Goal: Information Seeking & Learning: Learn about a topic

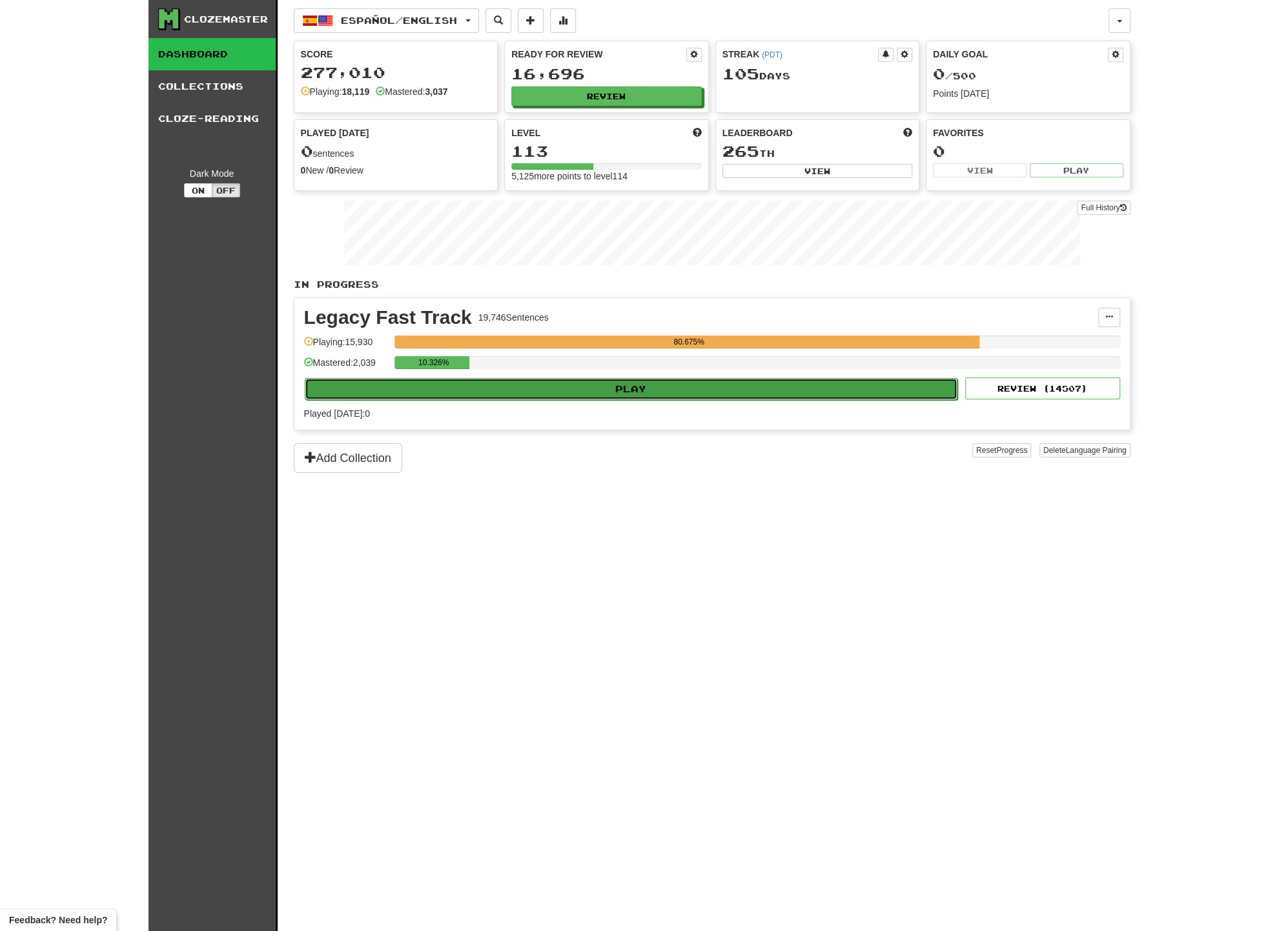
click at [657, 379] on button "Play" at bounding box center [632, 389] width 654 height 22
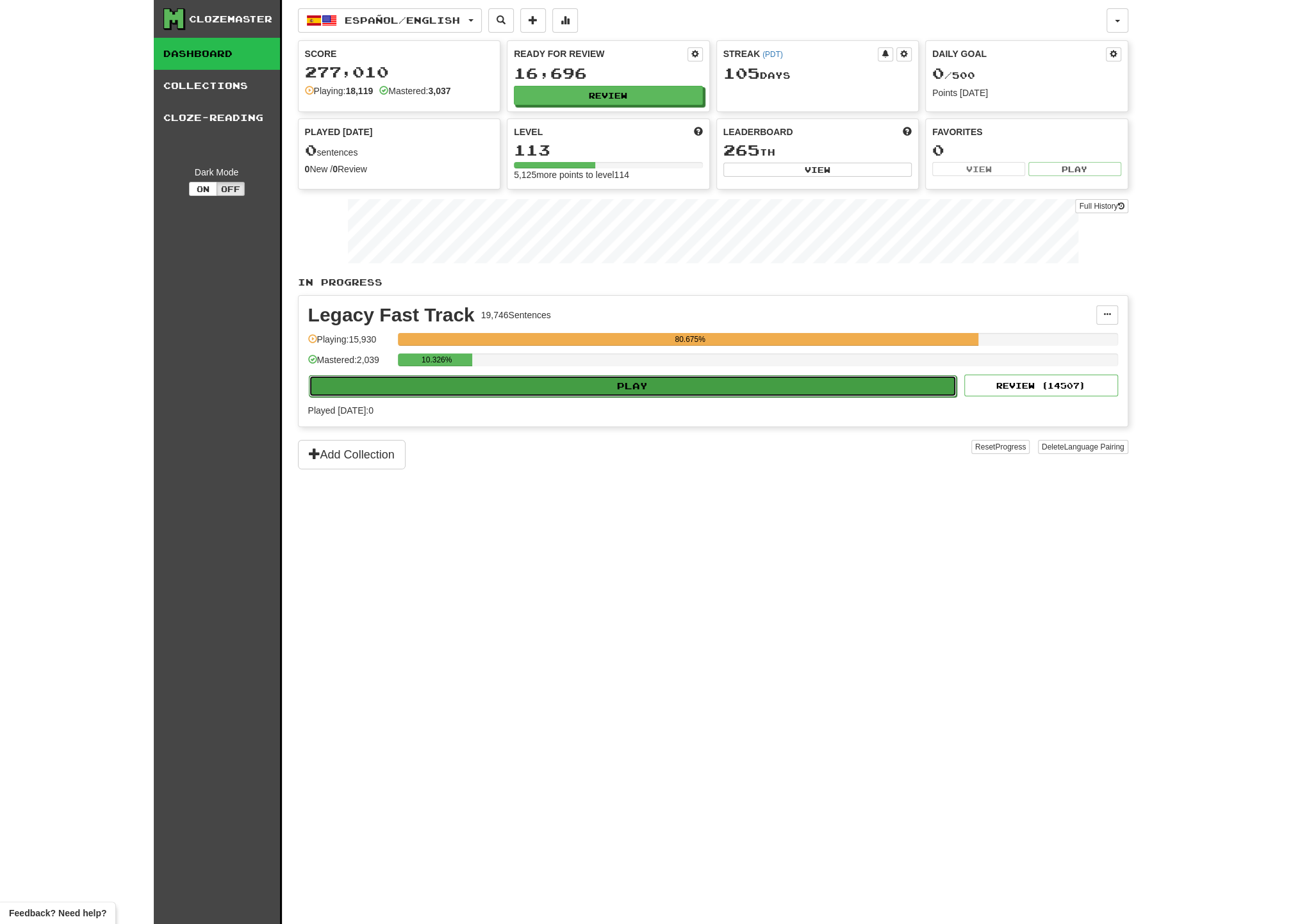
select select "**"
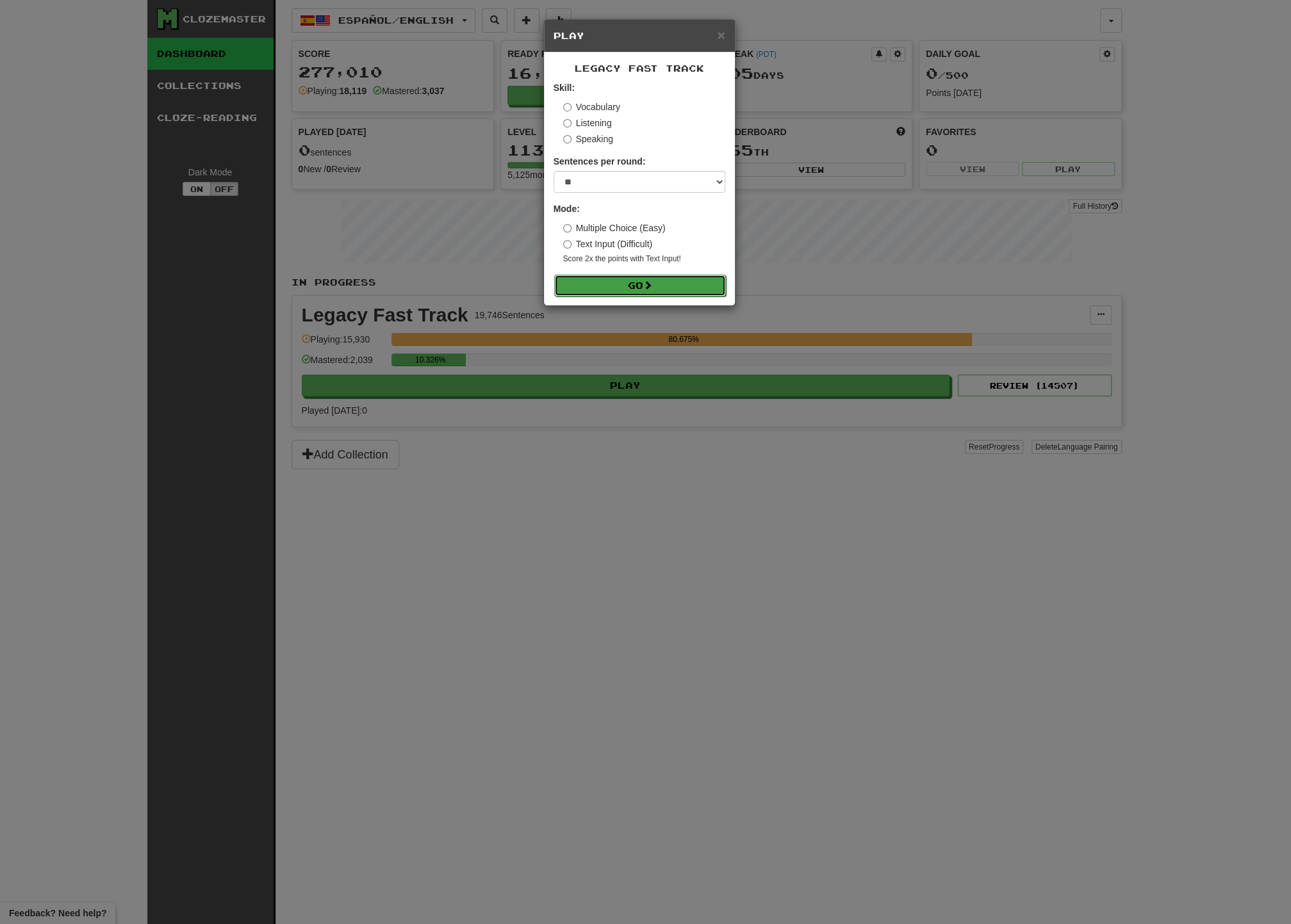
click at [636, 283] on button "Go" at bounding box center [640, 285] width 171 height 22
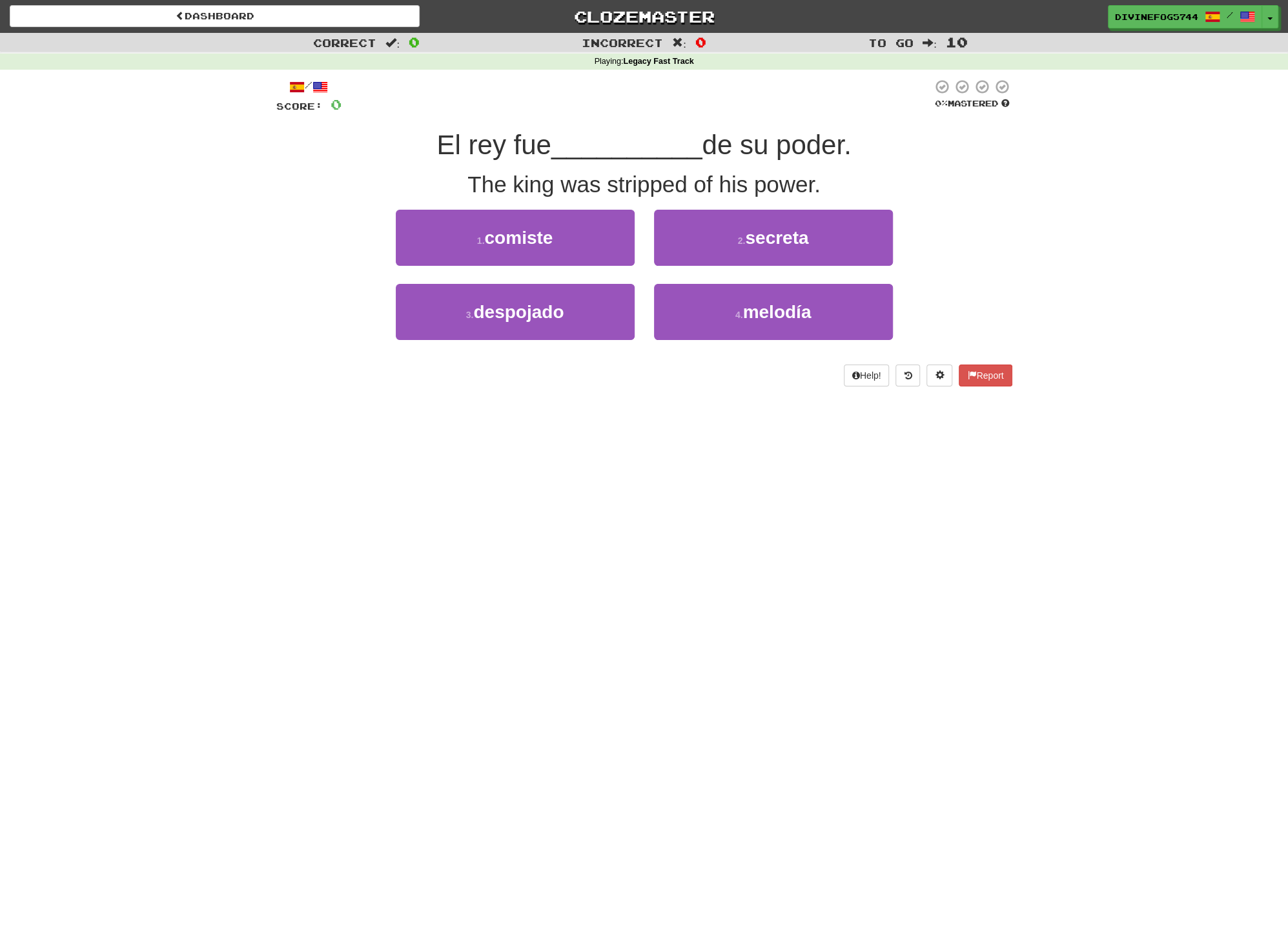
click at [790, 538] on div "Dashboard Clozemaster DivineFog5744 / Toggle Dropdown Dashboard Leaderboard Act…" at bounding box center [644, 465] width 1288 height 931
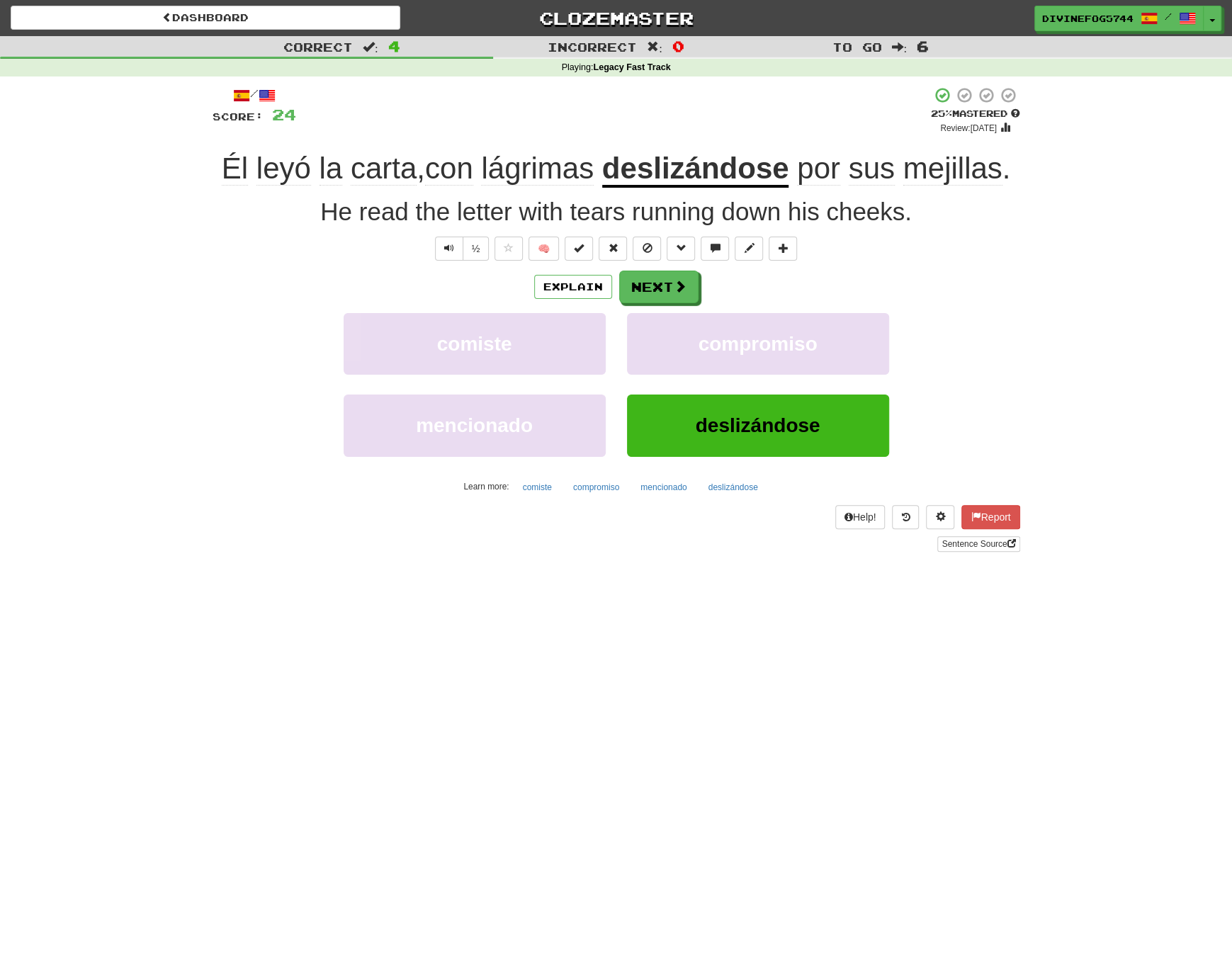
click at [763, 694] on div "Dashboard Clozemaster DivineFog5744 / Toggle Dropdown Dashboard Leaderboard Act…" at bounding box center [616, 482] width 1232 height 964
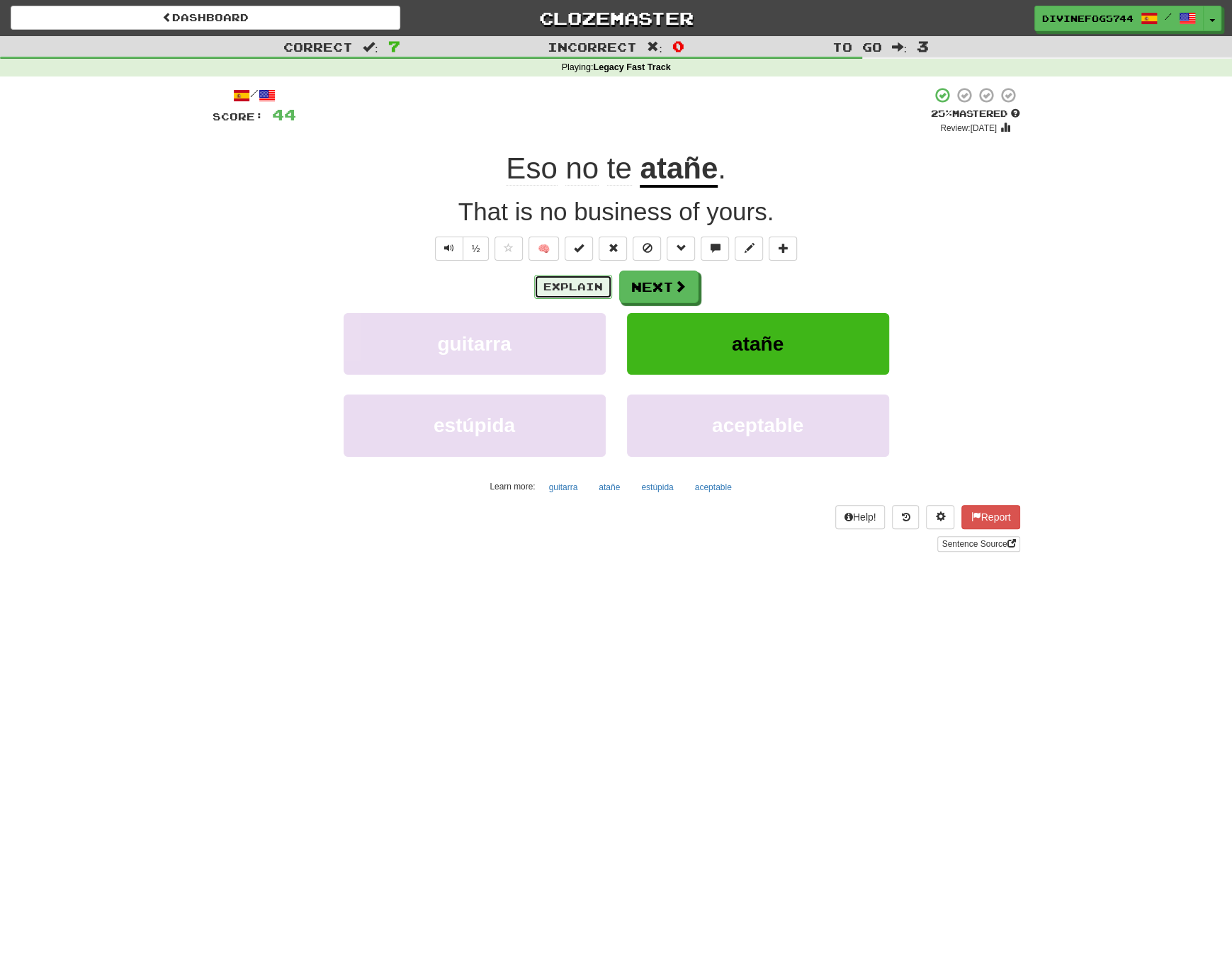
click at [572, 286] on button "Explain" at bounding box center [573, 287] width 78 height 24
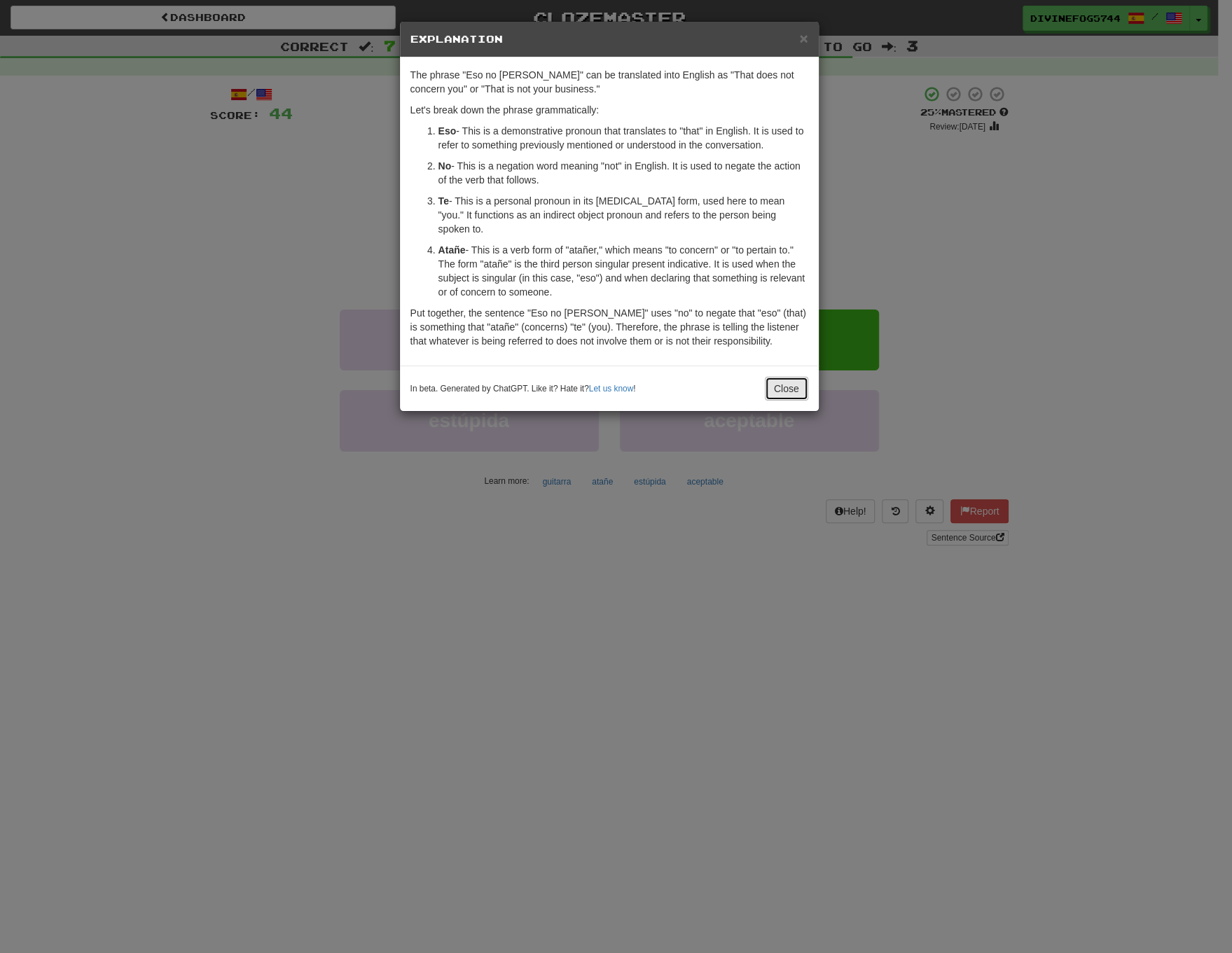
click at [785, 376] on button "Close" at bounding box center [786, 388] width 44 height 24
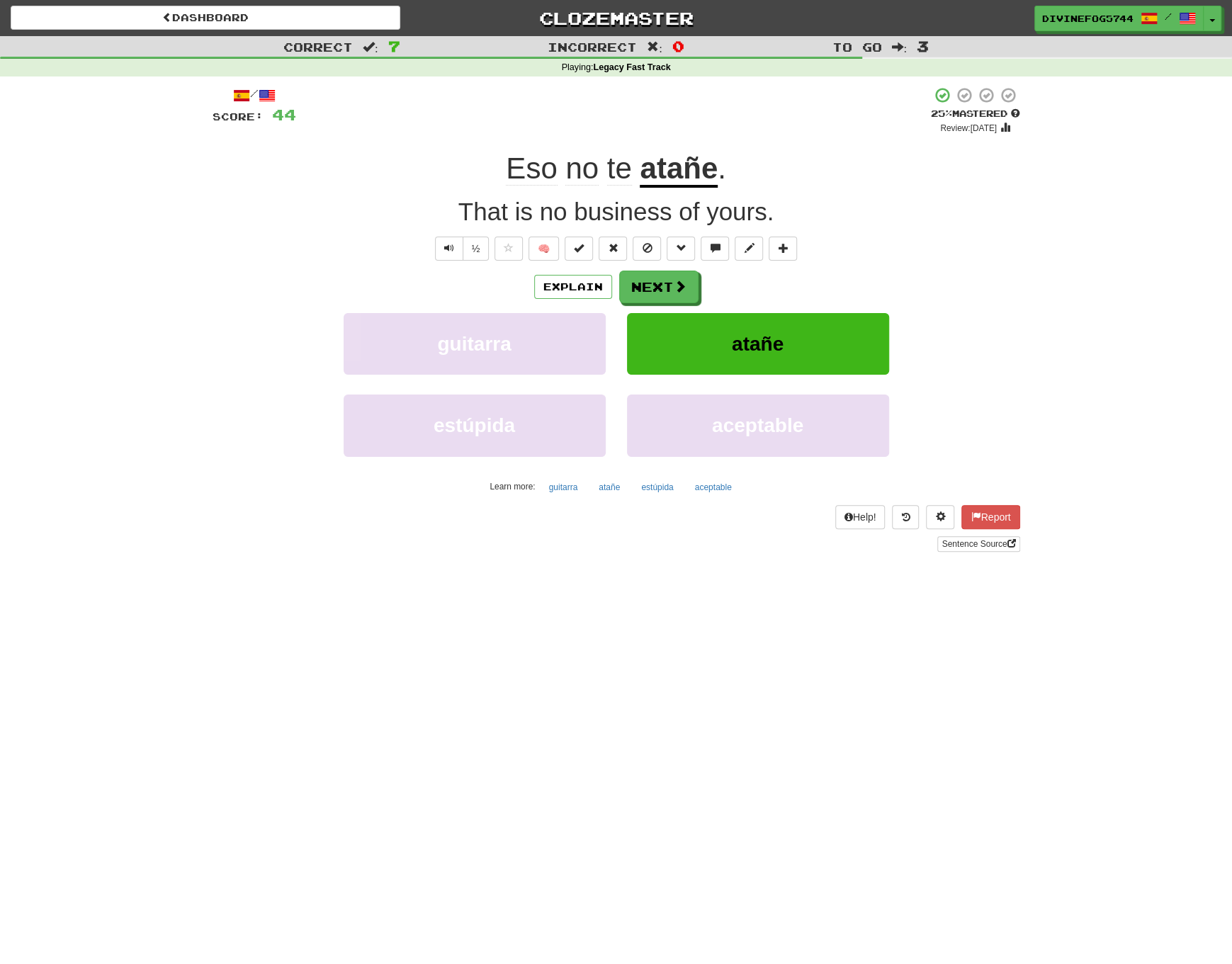
click at [674, 714] on div "Dashboard Clozemaster DivineFog5744 / Toggle Dropdown Dashboard Leaderboard Act…" at bounding box center [616, 482] width 1232 height 964
